Goal: Book appointment/travel/reservation

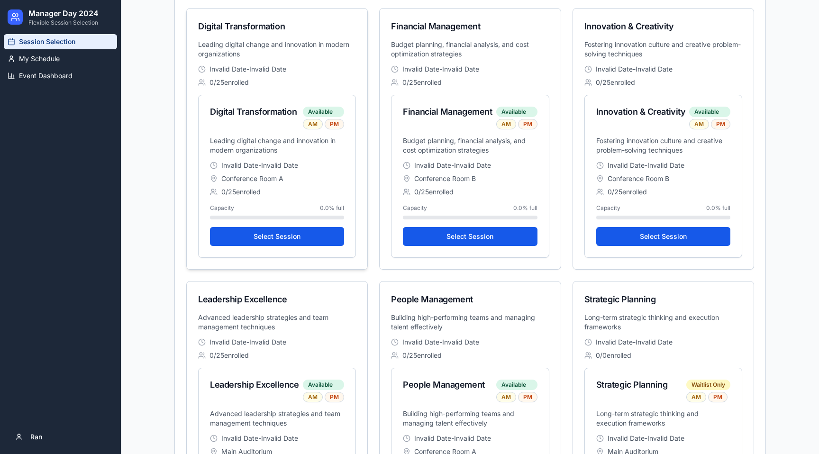
scroll to position [448, 0]
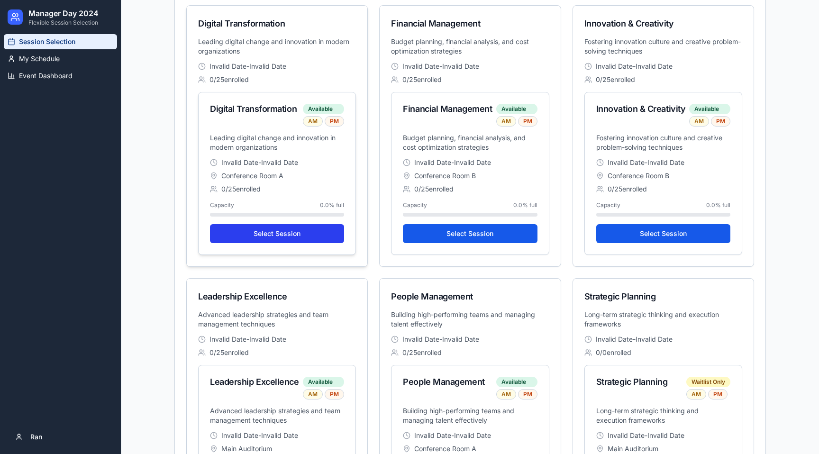
click at [286, 232] on button "Select Session" at bounding box center [277, 233] width 134 height 19
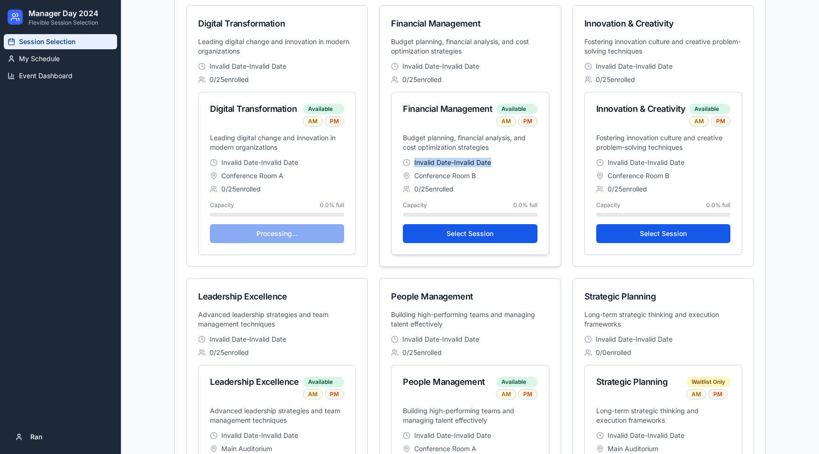
drag, startPoint x: 415, startPoint y: 163, endPoint x: 496, endPoint y: 164, distance: 81.5
click at [496, 164] on div "Invalid Date - Invalid Date" at bounding box center [470, 162] width 134 height 9
copy span "Invalid Date - Invalid Date"
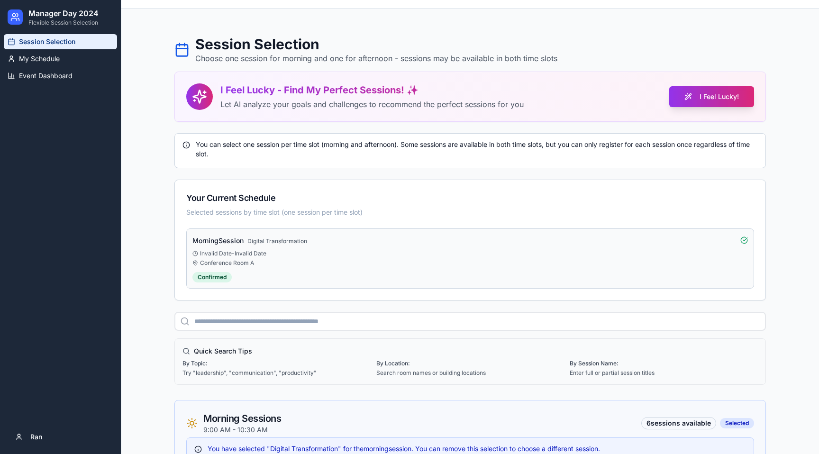
scroll to position [0, 0]
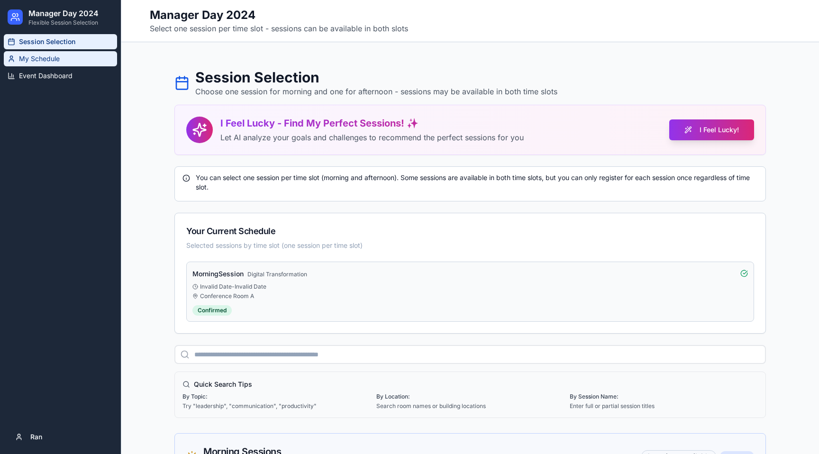
click at [43, 65] on link "My Schedule" at bounding box center [60, 58] width 113 height 15
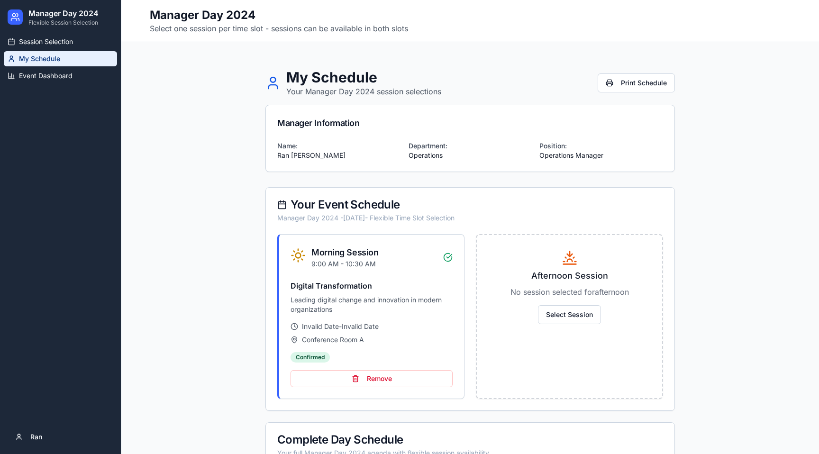
click at [373, 313] on p "Leading digital change and innovation in modern organizations" at bounding box center [371, 304] width 162 height 19
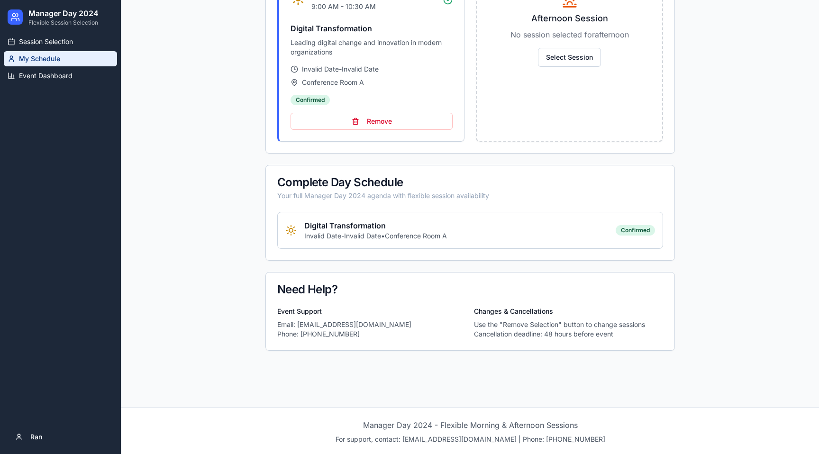
scroll to position [259, 0]
click at [347, 232] on p "Invalid Date - Invalid Date • Conference Room A" at bounding box center [375, 234] width 143 height 9
